Goal: Task Accomplishment & Management: Manage account settings

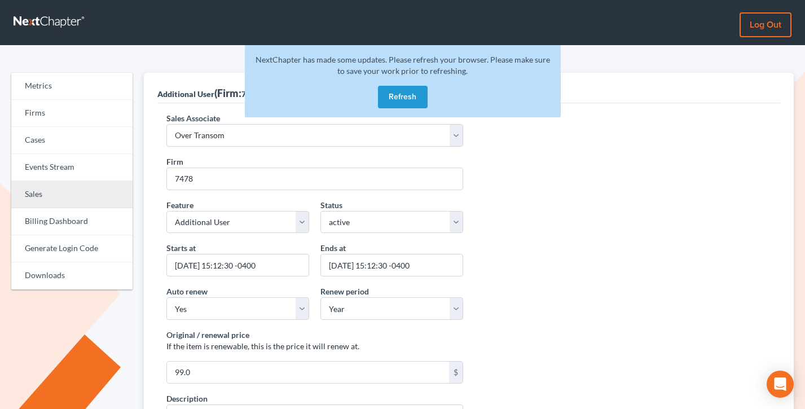
click at [61, 190] on link "Sales" at bounding box center [71, 194] width 121 height 27
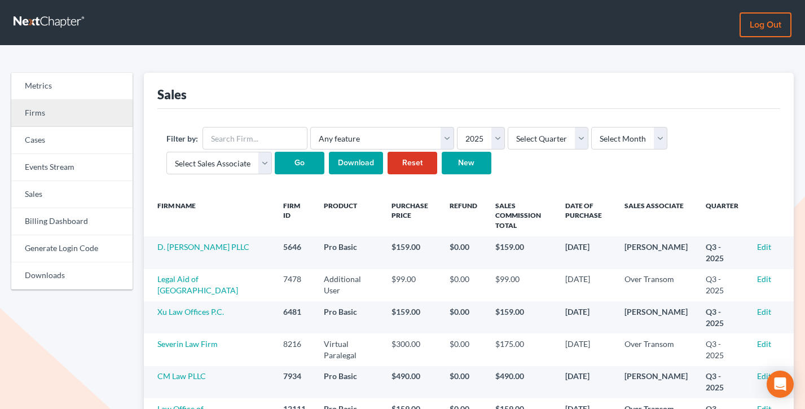
click at [47, 110] on link "Firms" at bounding box center [71, 113] width 121 height 27
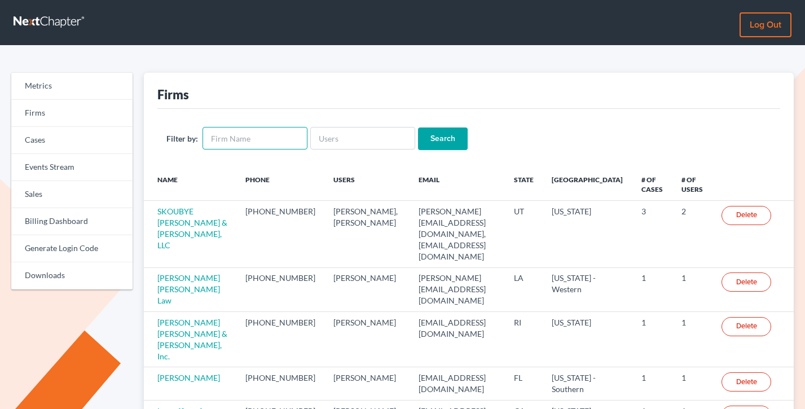
click at [249, 141] on input "text" at bounding box center [254, 138] width 105 height 23
paste input "legalhelper14@gmail.com"
type input "legalhelper14@gmail.com"
click at [248, 140] on input "legalhelper14@gmail.com" at bounding box center [254, 138] width 105 height 23
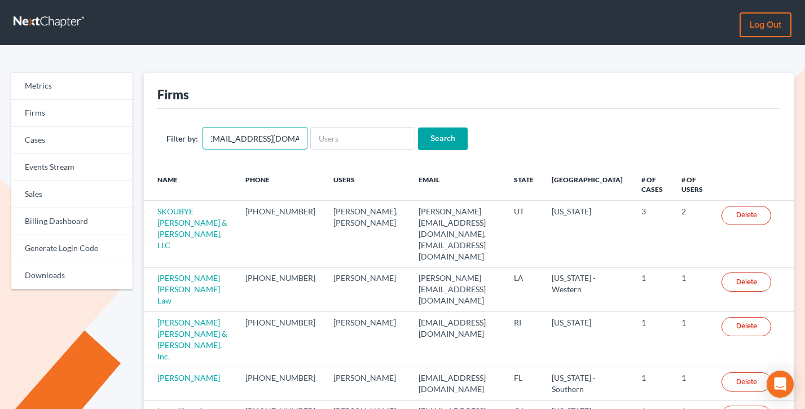
click at [248, 140] on input "legalhelper14@gmail.com" at bounding box center [254, 138] width 105 height 23
paste input "legalhelper14@gmail.com"
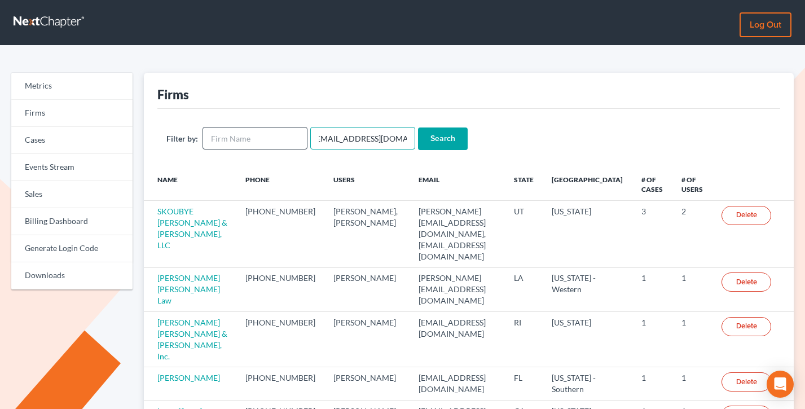
type input "legalhelper14@gmail.com"
click at [418, 127] on input "Search" at bounding box center [443, 138] width 50 height 23
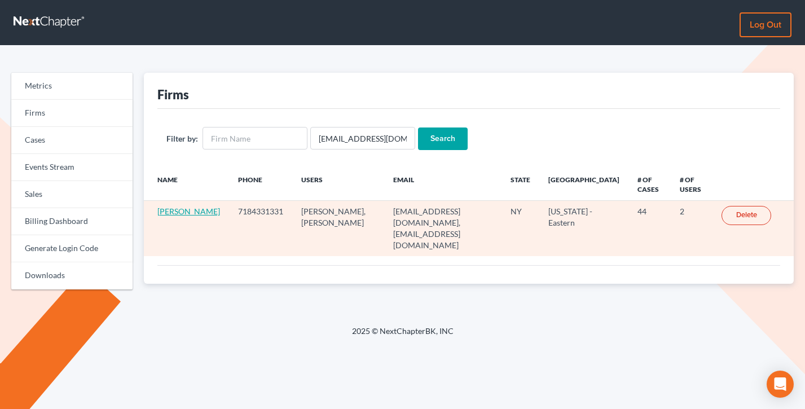
click at [171, 216] on link "[PERSON_NAME]" at bounding box center [188, 211] width 63 height 10
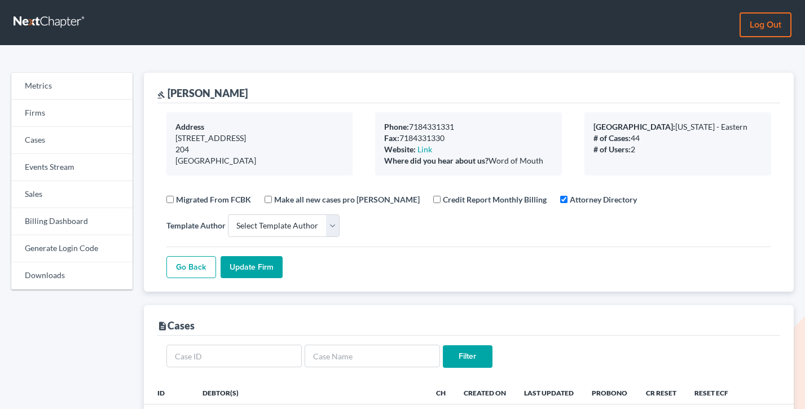
select select
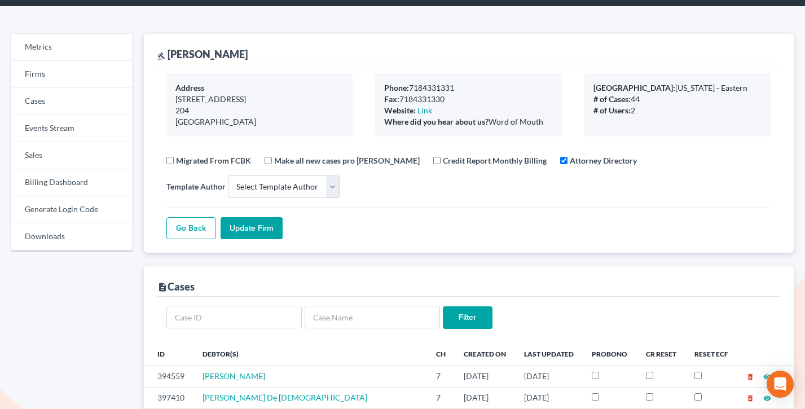
scroll to position [7, 0]
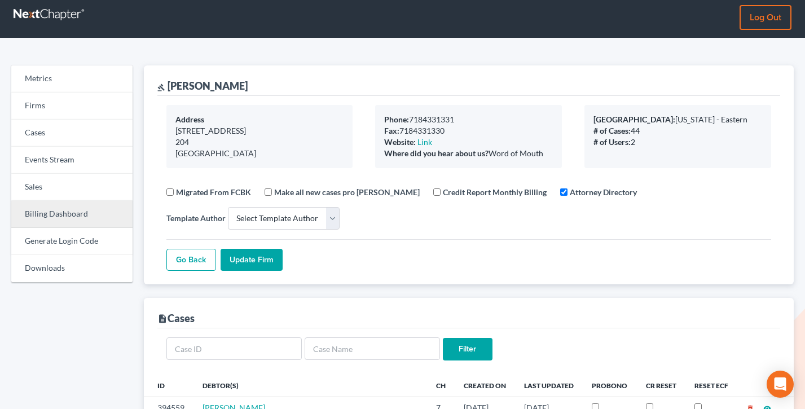
click at [68, 226] on link "Billing Dashboard" at bounding box center [71, 214] width 121 height 27
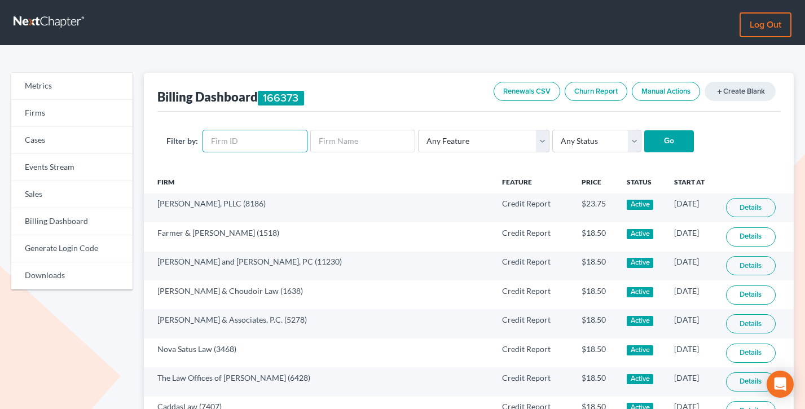
click at [248, 140] on input "text" at bounding box center [254, 141] width 105 height 23
paste input "2035"
type input "2035"
click at [644, 130] on input "Go" at bounding box center [669, 141] width 50 height 23
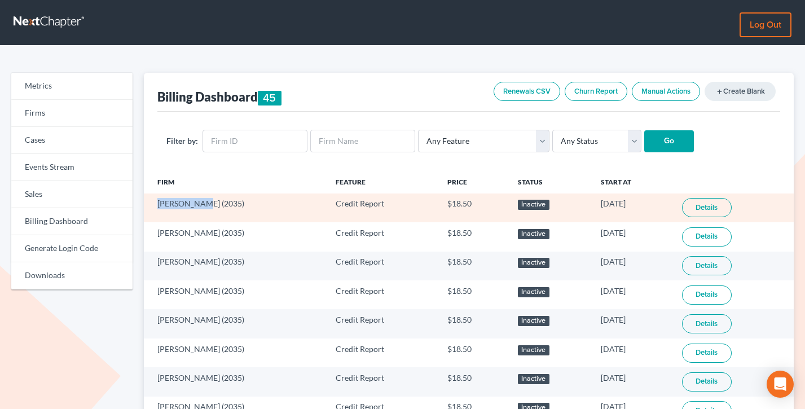
drag, startPoint x: 201, startPoint y: 202, endPoint x: 156, endPoint y: 204, distance: 44.6
click at [156, 204] on td "[PERSON_NAME] (2035)" at bounding box center [235, 207] width 183 height 29
copy td "[PERSON_NAME]"
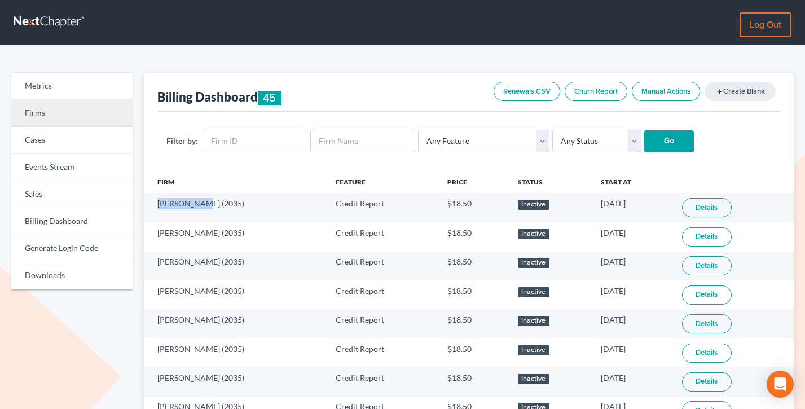
drag, startPoint x: 43, startPoint y: 102, endPoint x: 51, endPoint y: 106, distance: 9.3
click at [42, 102] on link "Firms" at bounding box center [71, 113] width 121 height 27
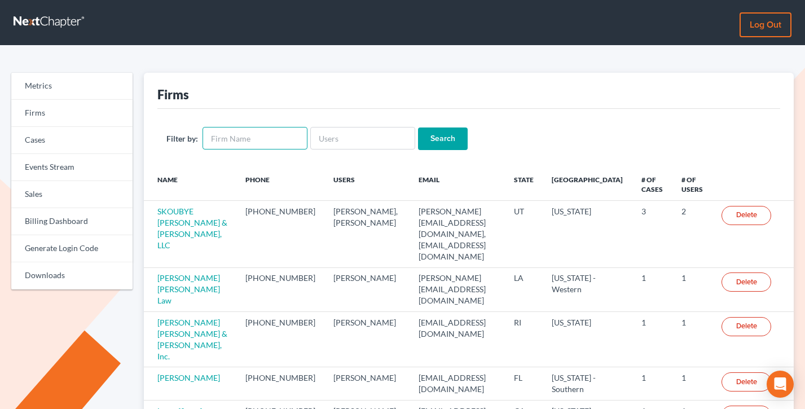
click at [272, 143] on input "text" at bounding box center [254, 138] width 105 height 23
paste input "[PERSON_NAME]"
type input "[PERSON_NAME]"
click at [418, 127] on input "Search" at bounding box center [443, 138] width 50 height 23
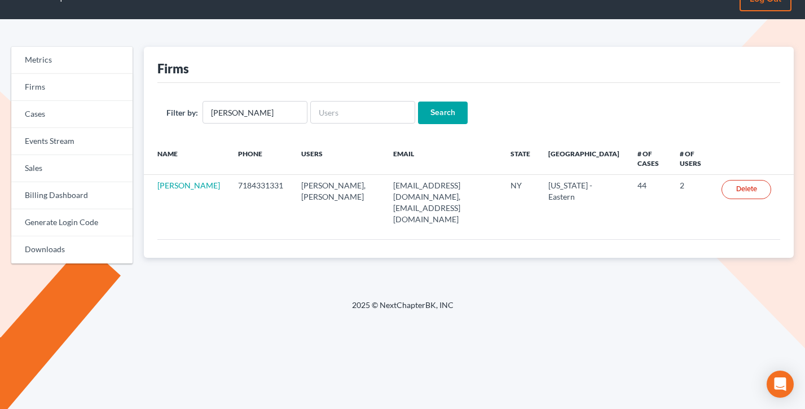
scroll to position [35, 0]
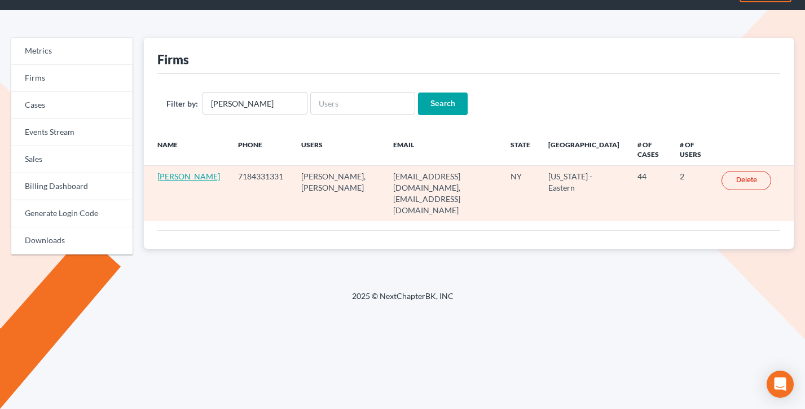
click at [175, 181] on link "[PERSON_NAME]" at bounding box center [188, 176] width 63 height 10
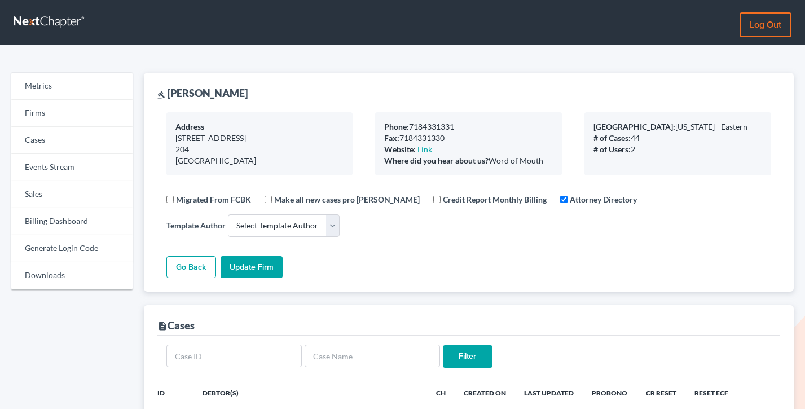
select select
click at [57, 117] on link "Firms" at bounding box center [71, 113] width 121 height 27
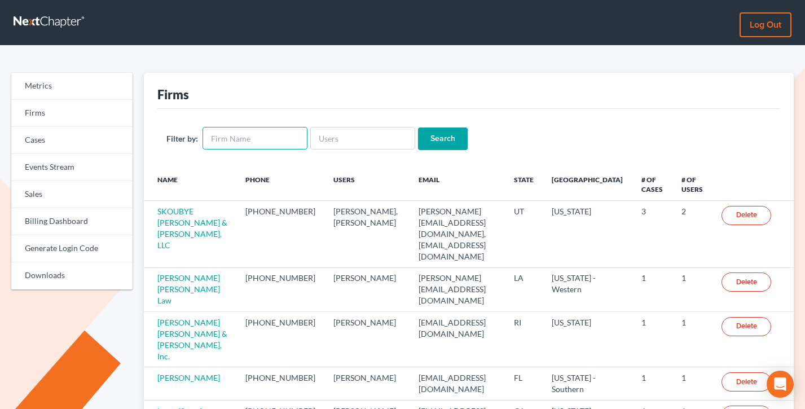
click at [275, 139] on input "text" at bounding box center [254, 138] width 105 height 23
click at [368, 132] on input "text" at bounding box center [362, 138] width 105 height 23
paste input "[PERSON_NAME][EMAIL_ADDRESS][PERSON_NAME][DOMAIN_NAME]"
type input "[PERSON_NAME][EMAIL_ADDRESS][PERSON_NAME][DOMAIN_NAME]"
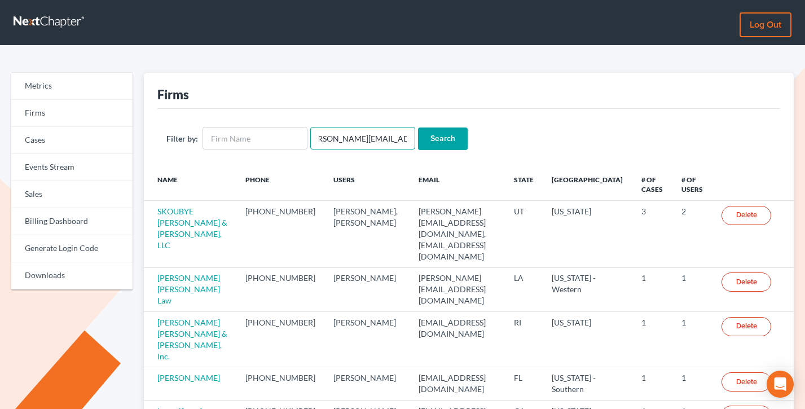
click at [418, 127] on input "Search" at bounding box center [443, 138] width 50 height 23
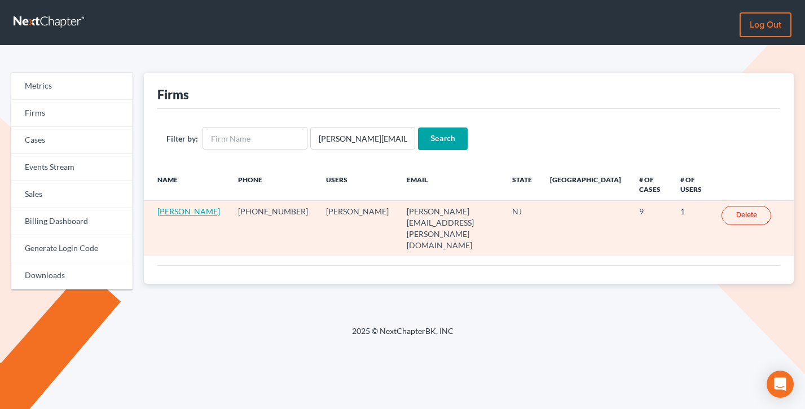
click at [192, 206] on link "[PERSON_NAME]" at bounding box center [188, 211] width 63 height 10
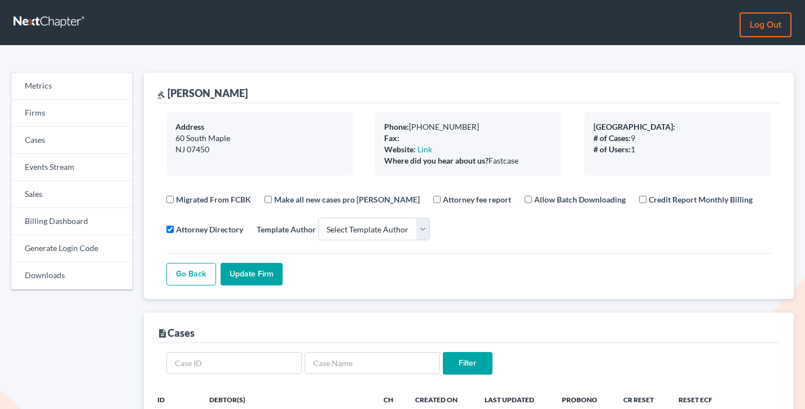
select select
click at [62, 120] on link "Firms" at bounding box center [71, 113] width 121 height 27
